Goal: Find specific page/section: Find specific page/section

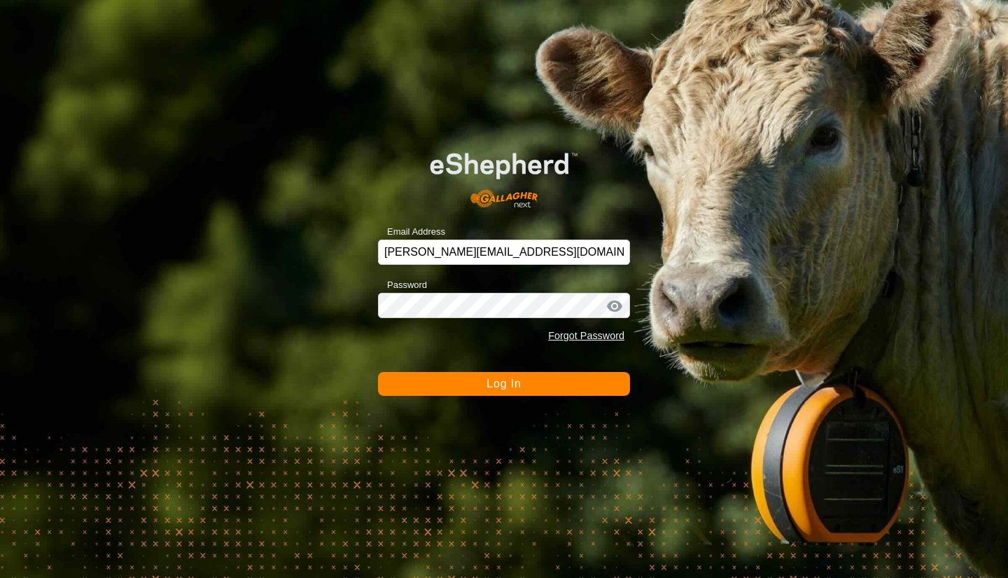
click at [504, 384] on span "Log In" at bounding box center [504, 383] width 34 height 12
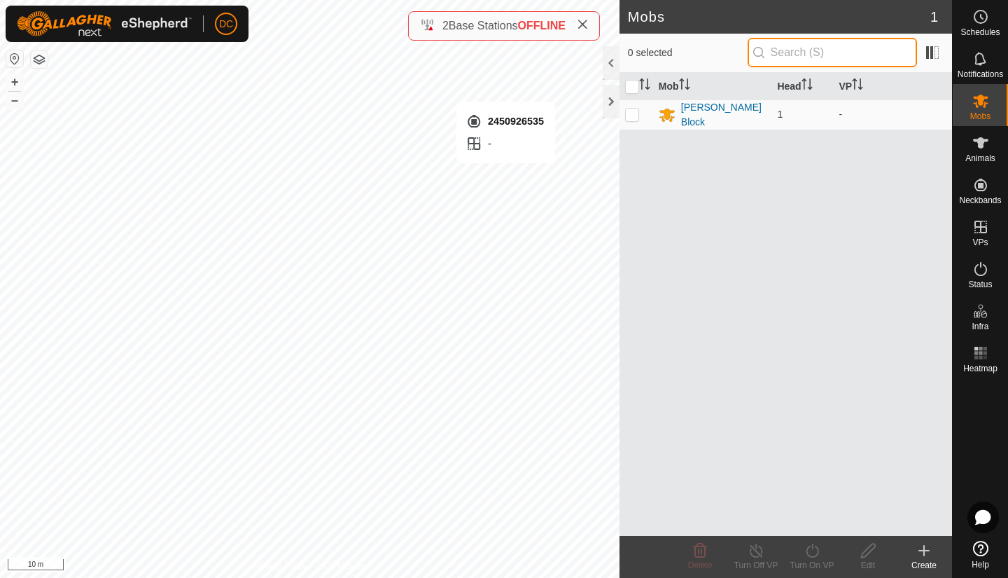
click at [843, 56] on input "text" at bounding box center [832, 52] width 169 height 29
type input "2"
type input "3481992303"
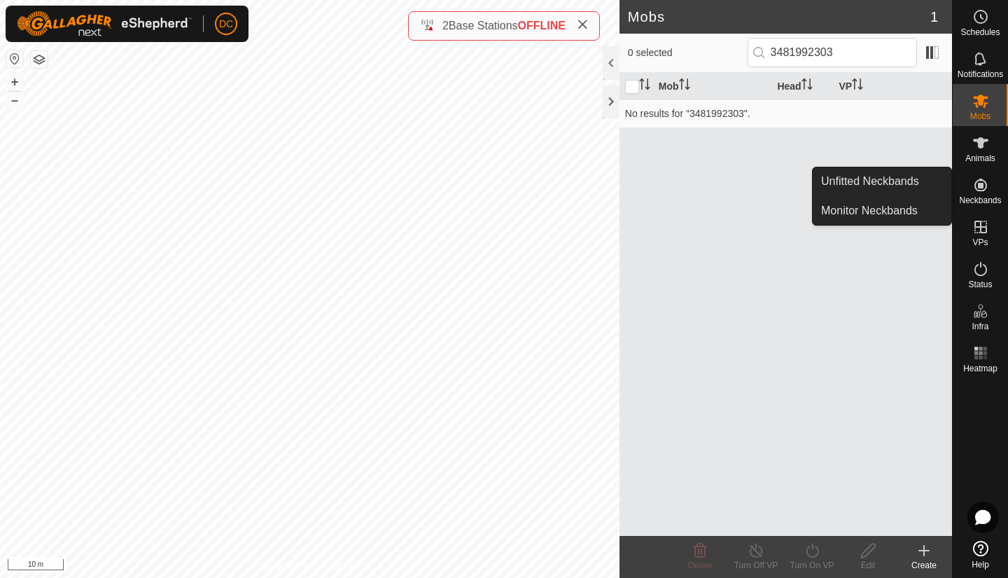
click at [890, 179] on link "Unfitted Neckbands" at bounding box center [882, 181] width 139 height 28
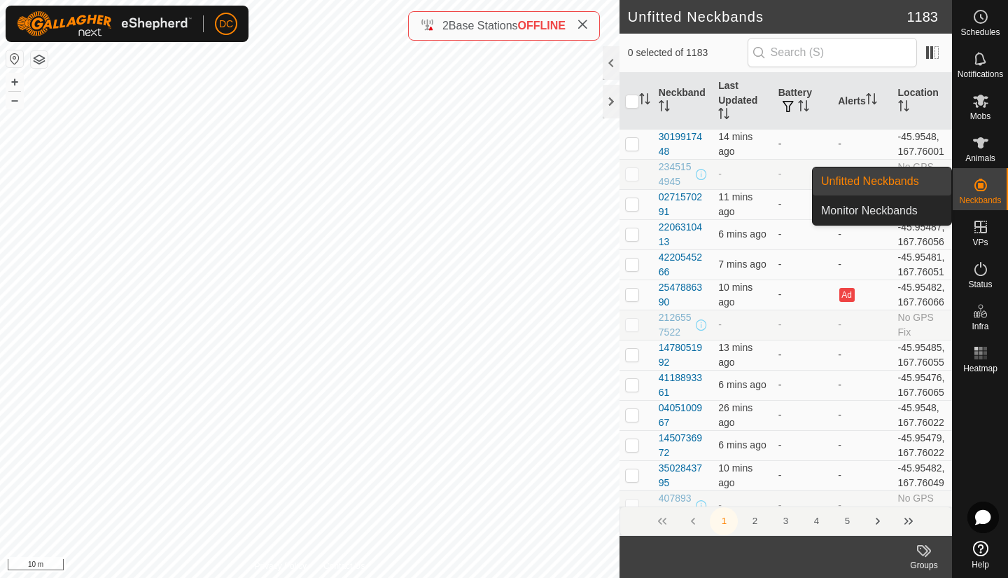
click at [890, 179] on link "Unfitted Neckbands" at bounding box center [882, 181] width 139 height 28
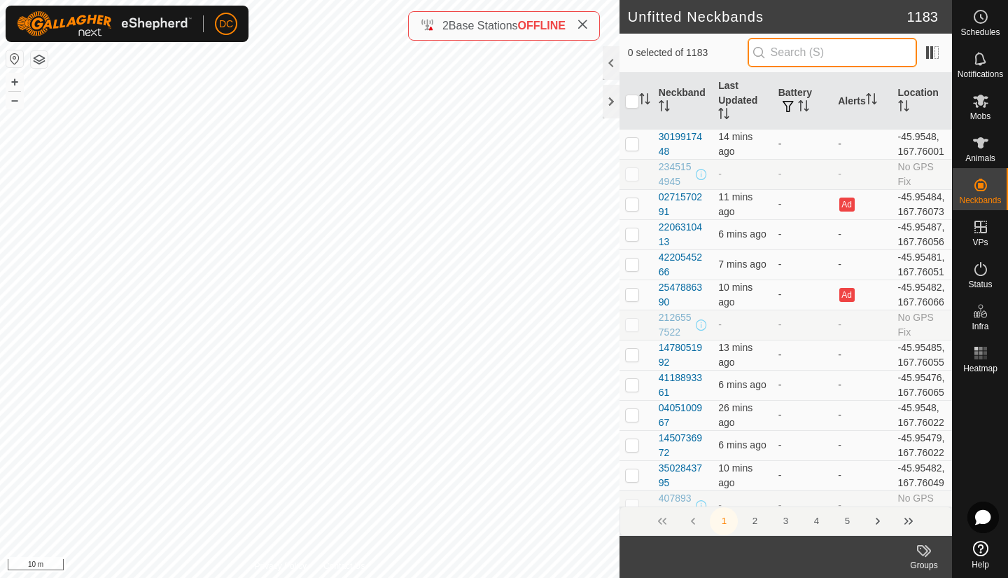
click at [793, 54] on input "text" at bounding box center [832, 52] width 169 height 29
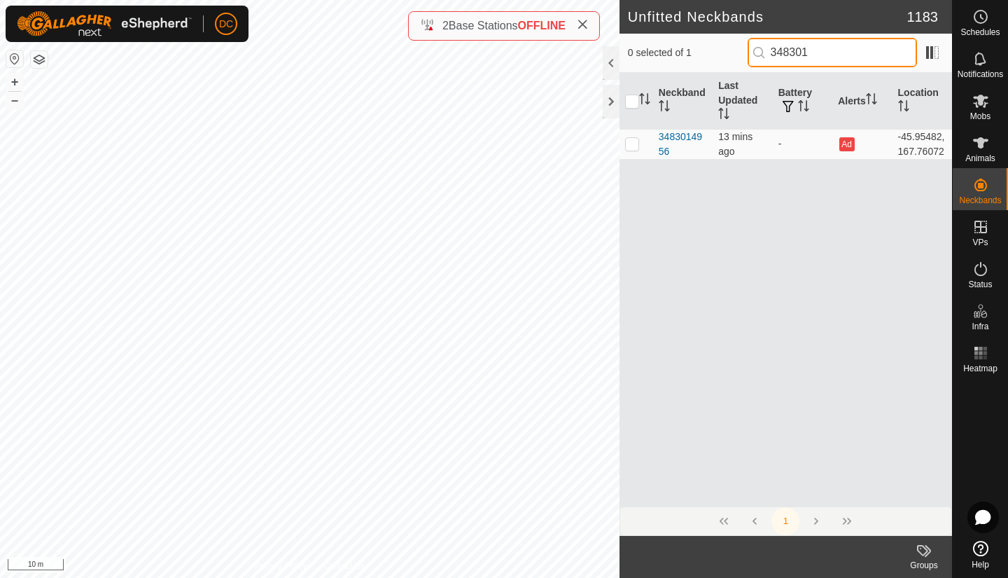
type input "348301"
click at [613, 101] on div at bounding box center [611, 102] width 17 height 34
